Goal: Find specific page/section: Find specific page/section

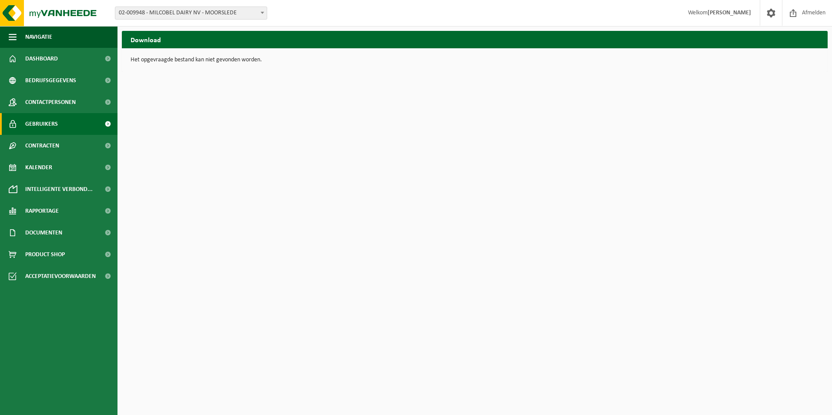
click at [37, 125] on span "Gebruikers" at bounding box center [41, 124] width 33 height 22
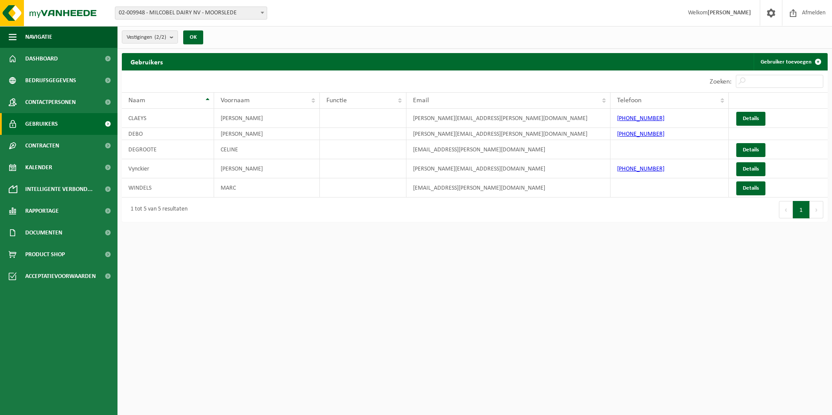
click at [55, 127] on span "Gebruikers" at bounding box center [41, 124] width 33 height 22
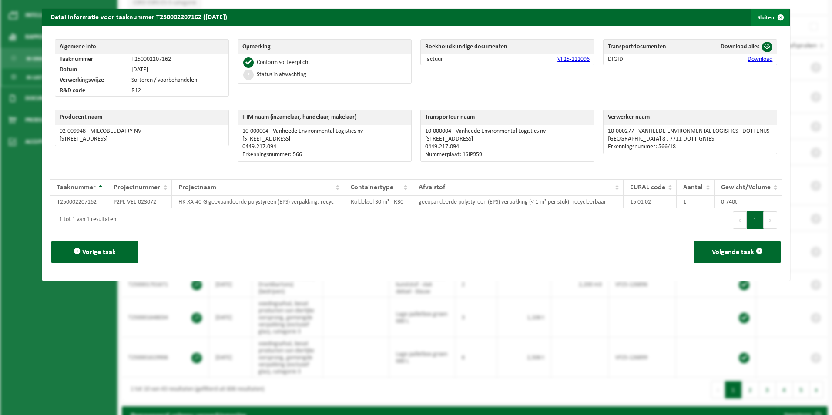
click at [776, 16] on span "button" at bounding box center [780, 17] width 17 height 17
